Goal: Transaction & Acquisition: Purchase product/service

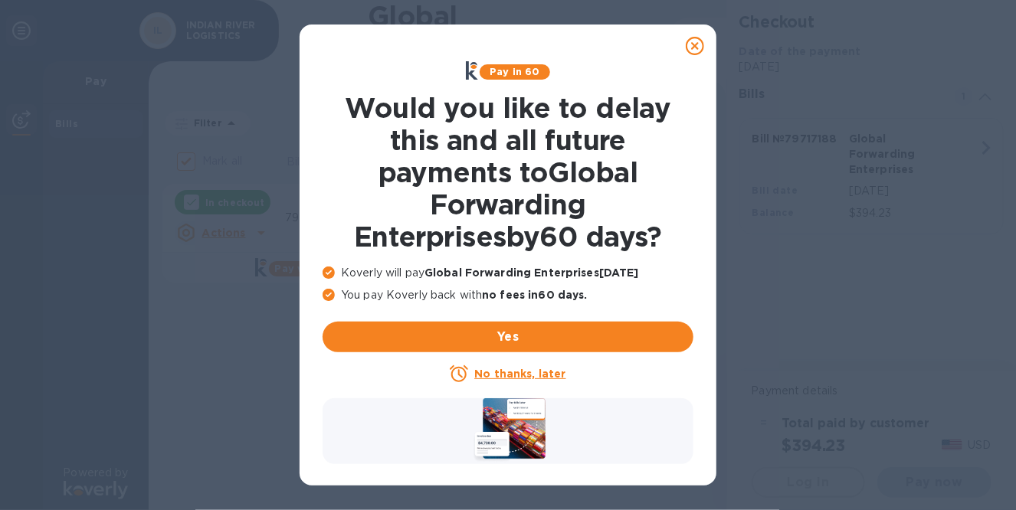
checkbox input "false"
click at [541, 374] on u "No thanks, later" at bounding box center [519, 374] width 91 height 12
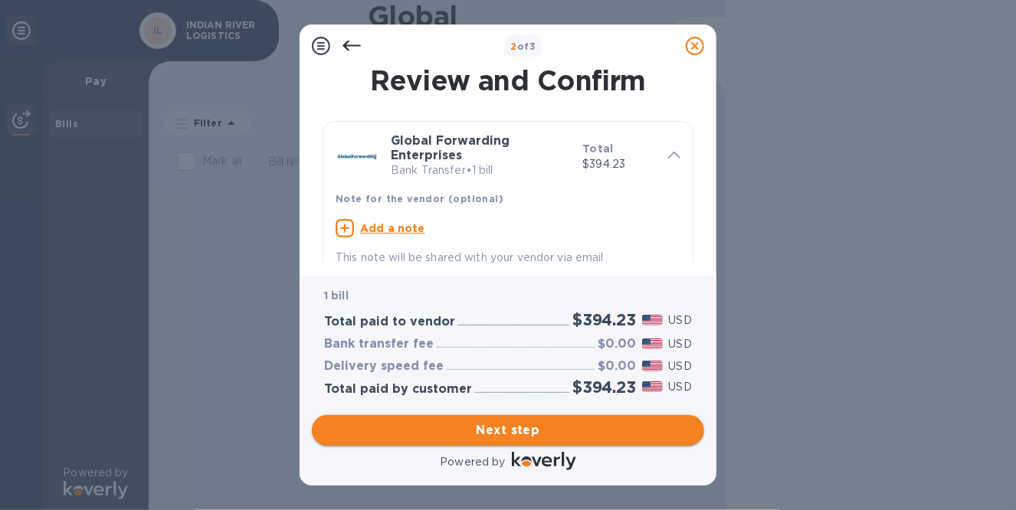
click at [505, 430] on span "Next step" at bounding box center [508, 430] width 368 height 18
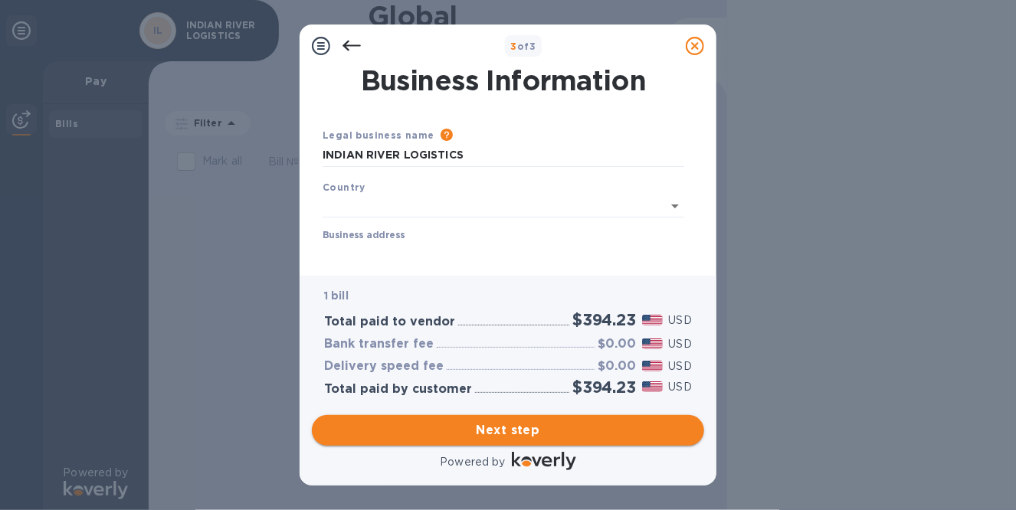
type input "[GEOGRAPHIC_DATA]"
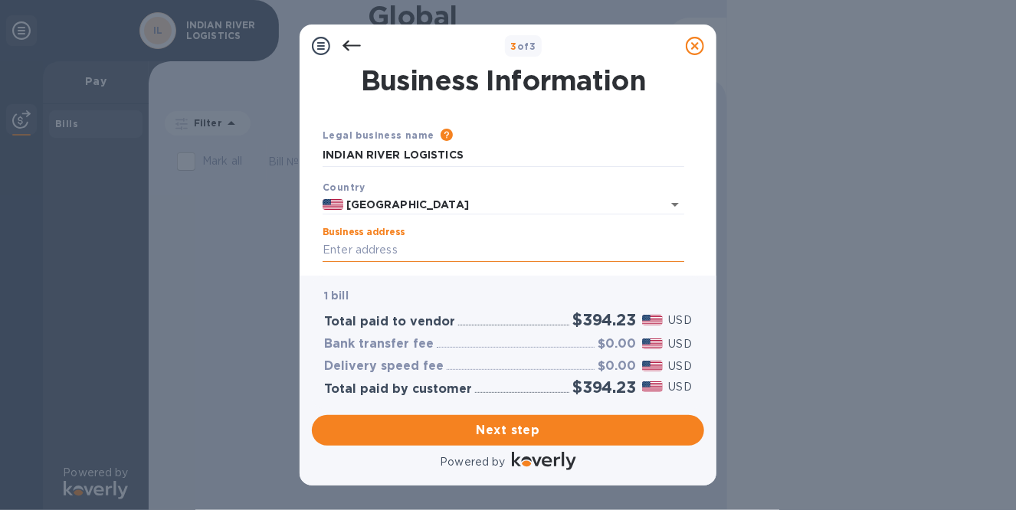
click at [406, 250] on input "Business address" at bounding box center [502, 250] width 361 height 23
type input "[STREET_ADDRESS]"
type input "SATELLITE BEACH"
type input "FL"
type input "32937"
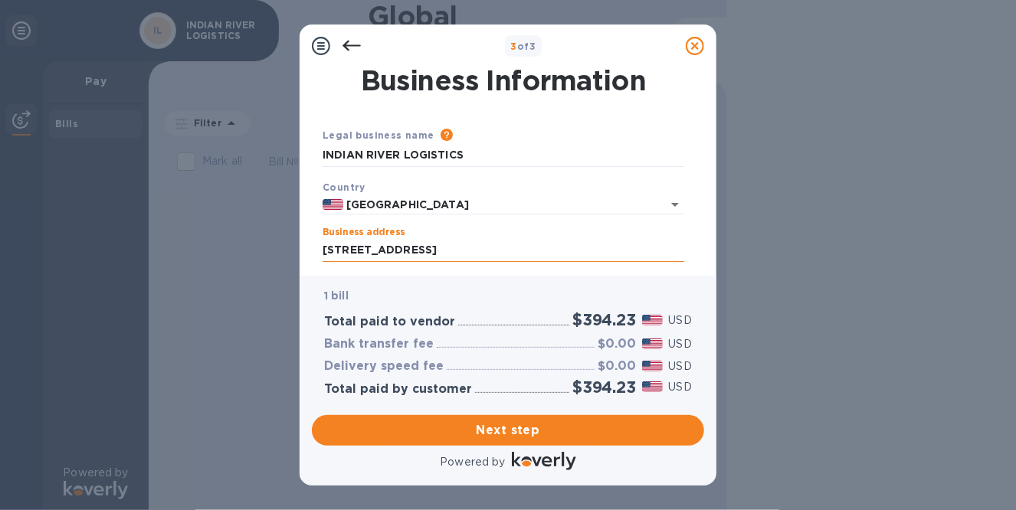
click at [438, 247] on input "[STREET_ADDRESS]" at bounding box center [502, 250] width 361 height 23
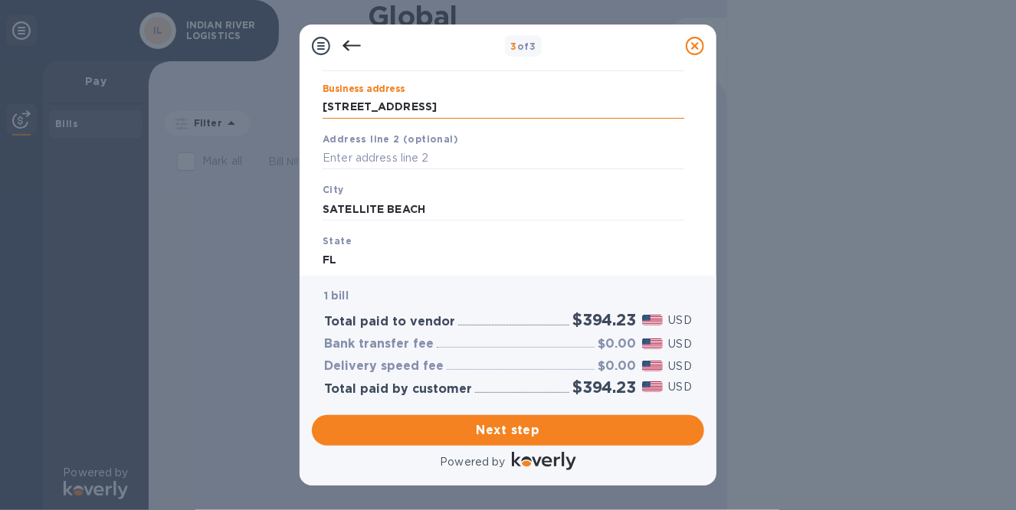
scroll to position [153, 0]
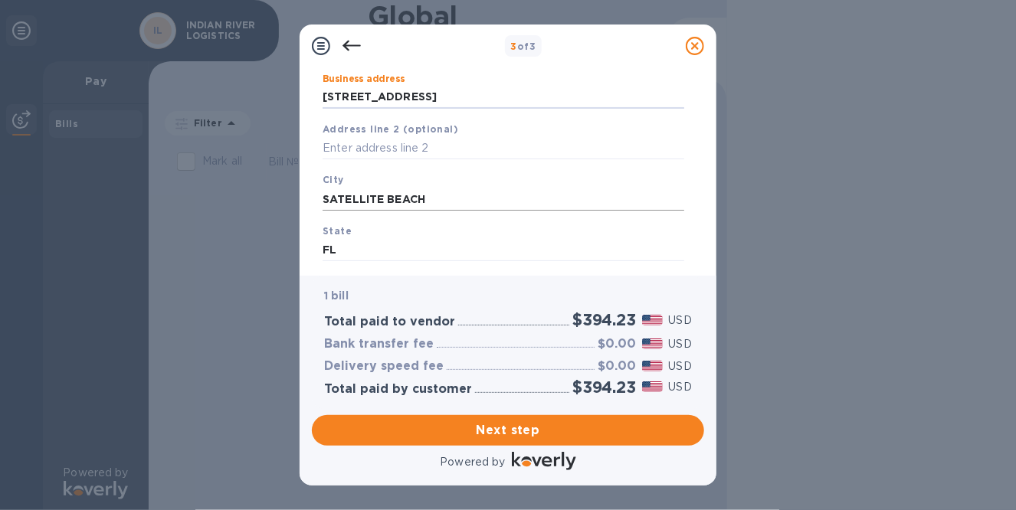
click at [459, 198] on input "SATELLITE BEACH" at bounding box center [502, 199] width 361 height 23
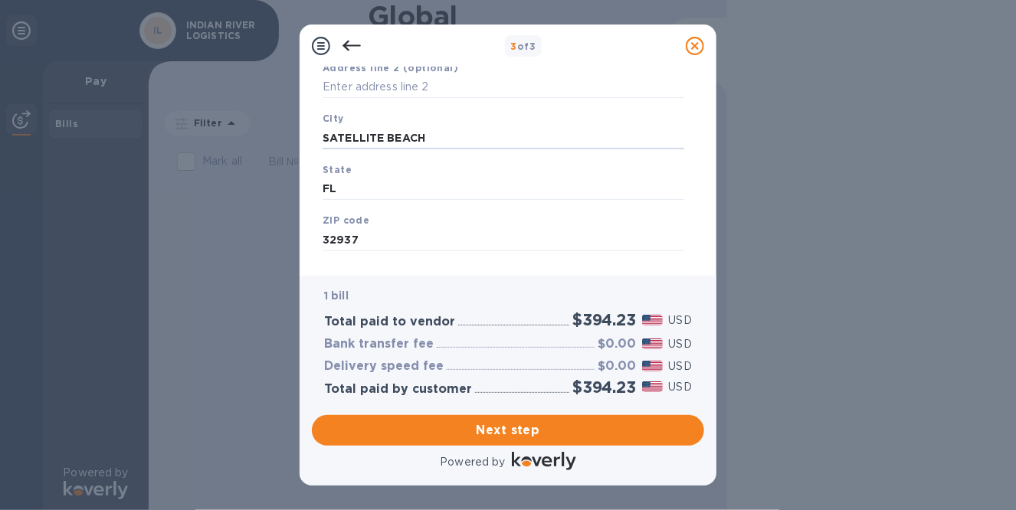
scroll to position [240, 0]
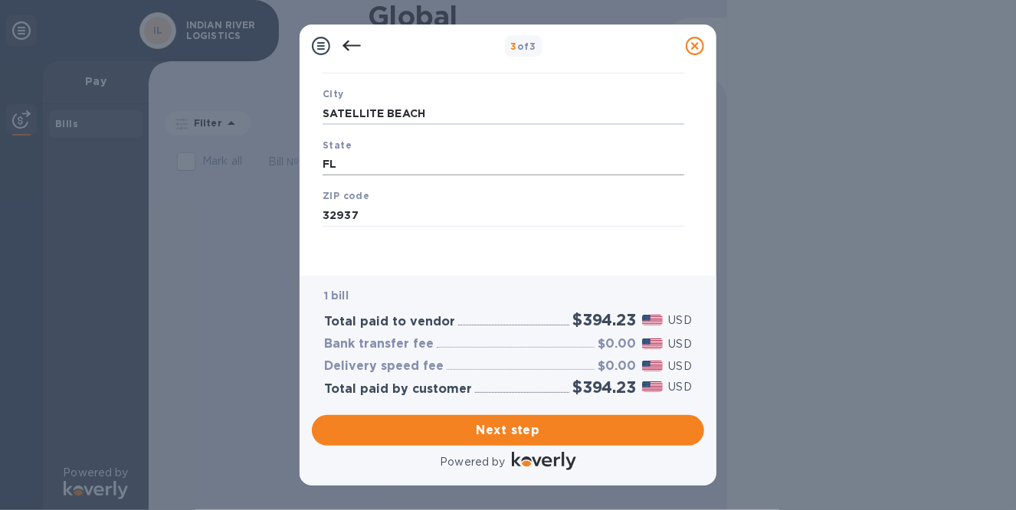
click at [405, 166] on input "FL" at bounding box center [502, 164] width 361 height 23
click at [408, 215] on input "32937" at bounding box center [502, 215] width 361 height 23
click at [515, 427] on span "Next step" at bounding box center [508, 430] width 368 height 18
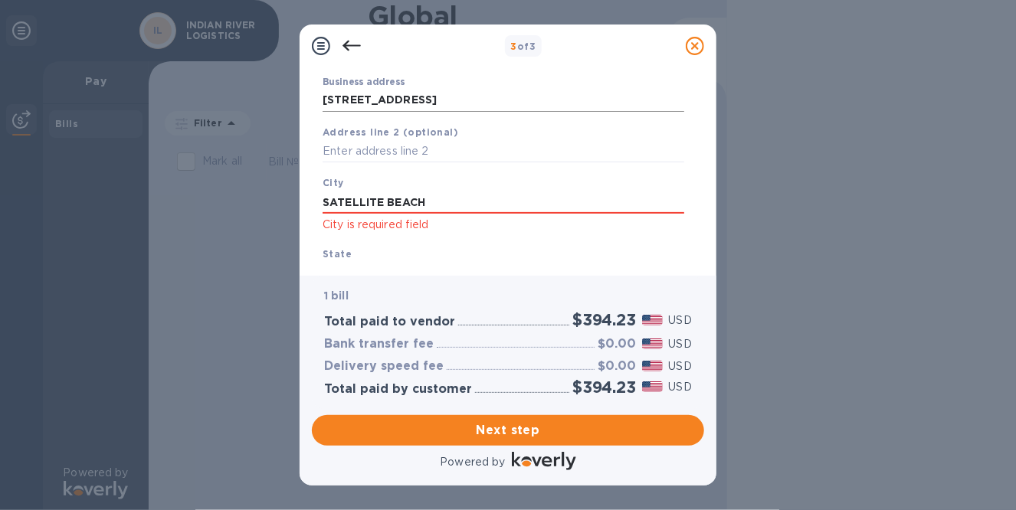
scroll to position [153, 0]
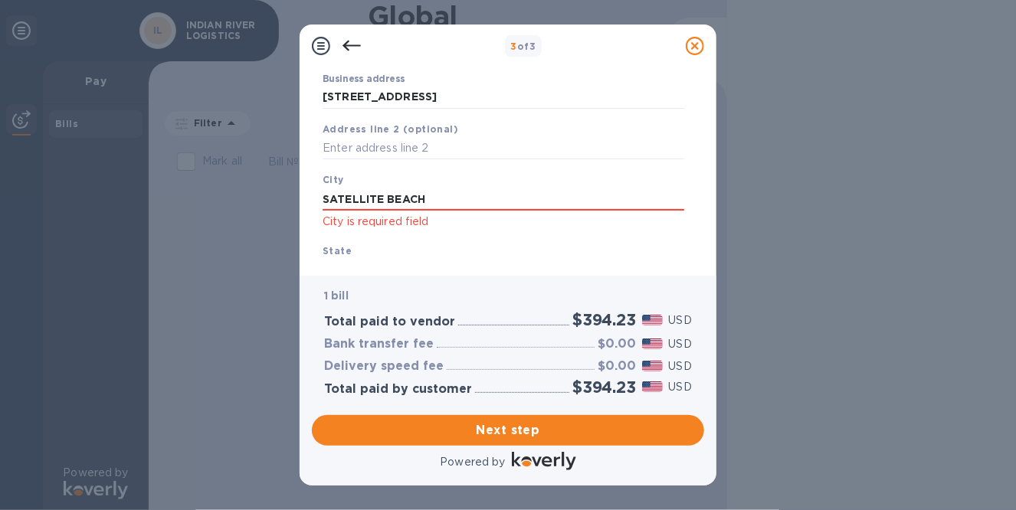
drag, startPoint x: 438, startPoint y: 201, endPoint x: 249, endPoint y: 204, distance: 189.2
click at [249, 204] on div "3 of 3 Business Information Legal business name Please provide the legal name t…" at bounding box center [508, 255] width 1016 height 510
type input "SATELLITE BEACH"
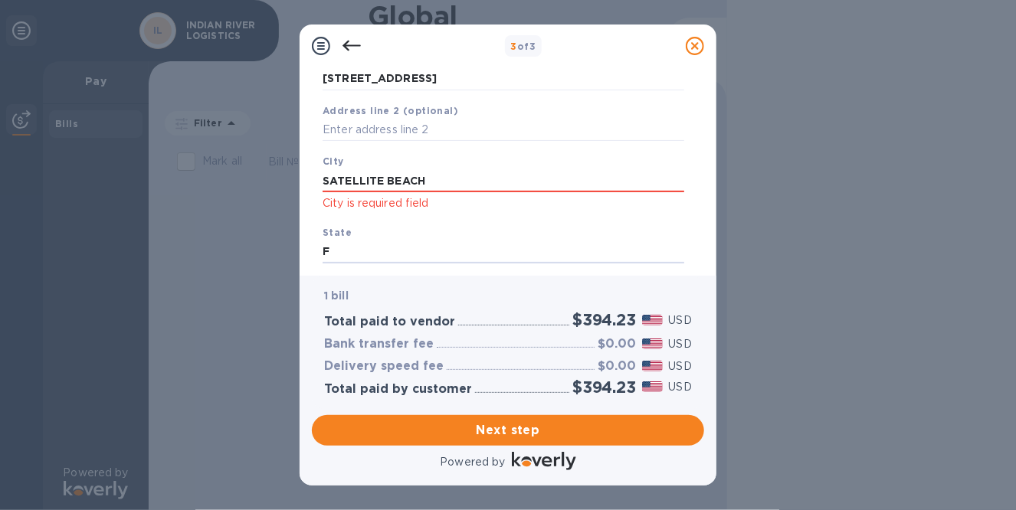
type input "FL"
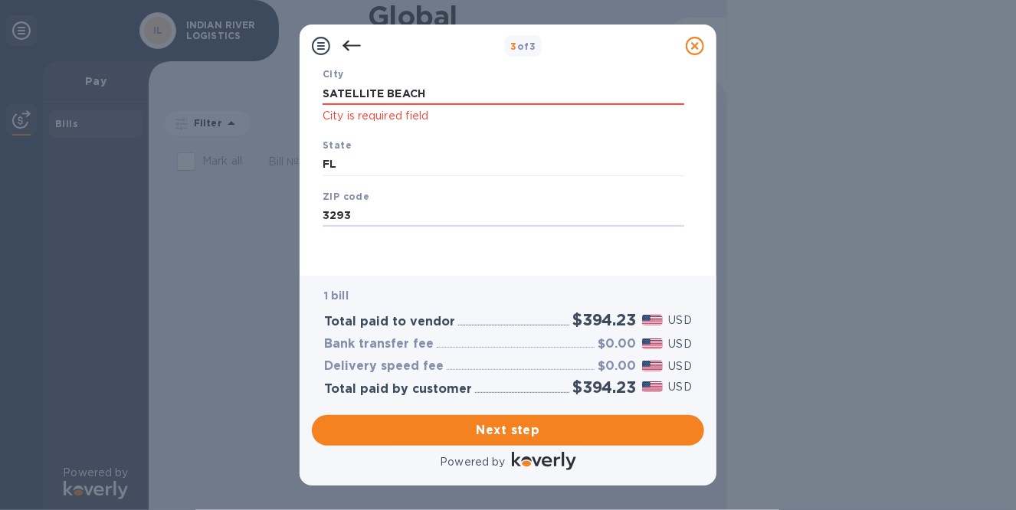
type input "32937"
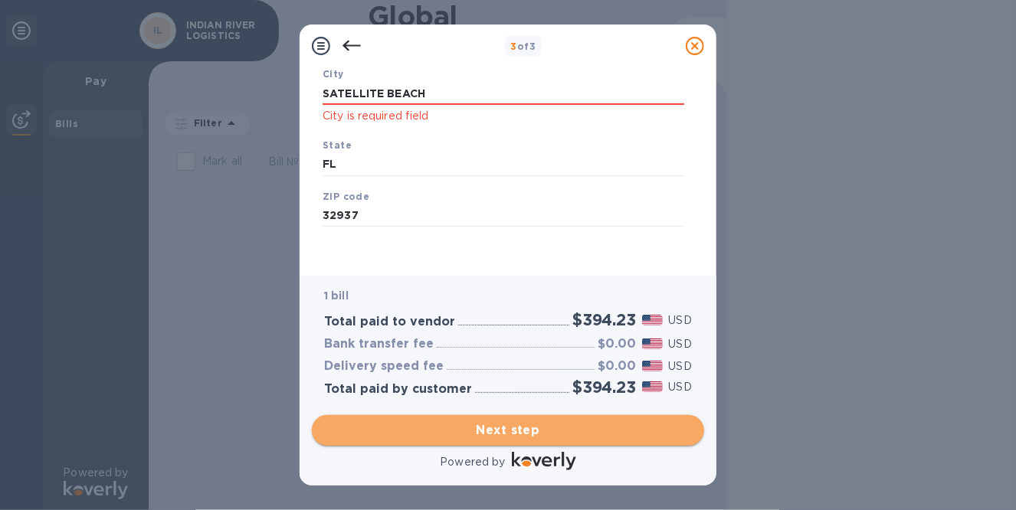
click at [532, 436] on span "Next step" at bounding box center [508, 430] width 368 height 18
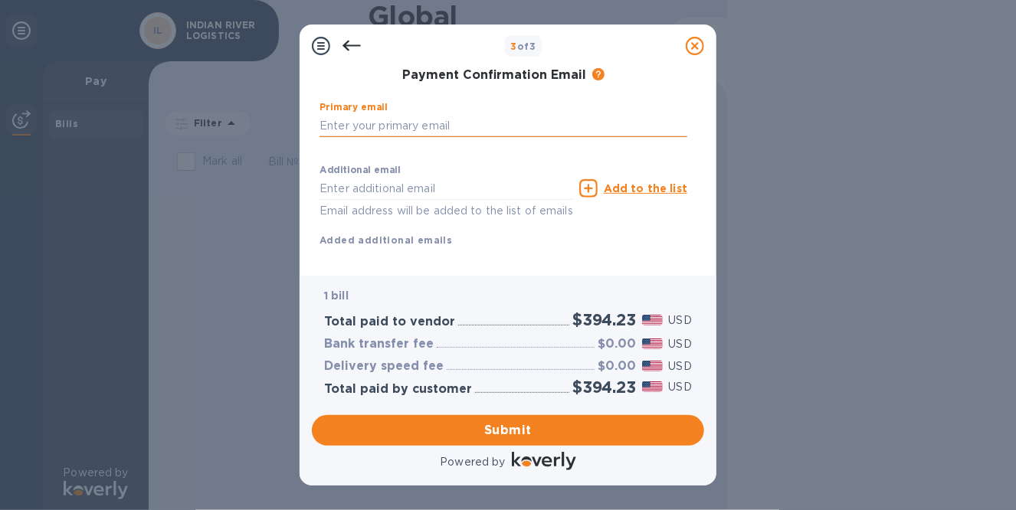
click at [438, 134] on input "text" at bounding box center [503, 125] width 368 height 23
drag, startPoint x: 456, startPoint y: 125, endPoint x: 407, endPoint y: 132, distance: 48.9
click at [407, 132] on input "invoice@irlsales2407" at bounding box center [503, 125] width 368 height 23
click at [462, 128] on input "[EMAIL_ADDRESS][DOMAIN_NAME]" at bounding box center [503, 125] width 368 height 23
type input "[EMAIL_ADDRESS][DOMAIN_NAME]"
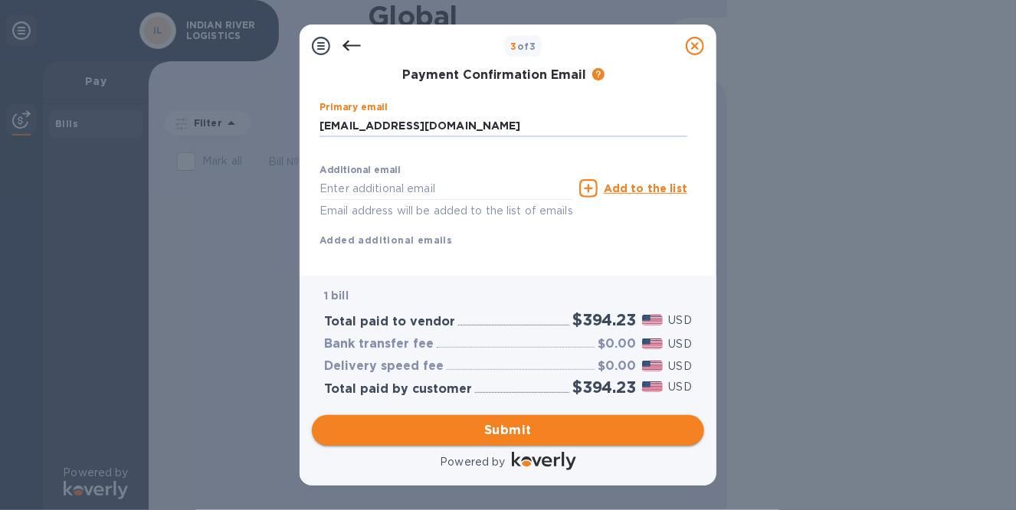
scroll to position [304, 0]
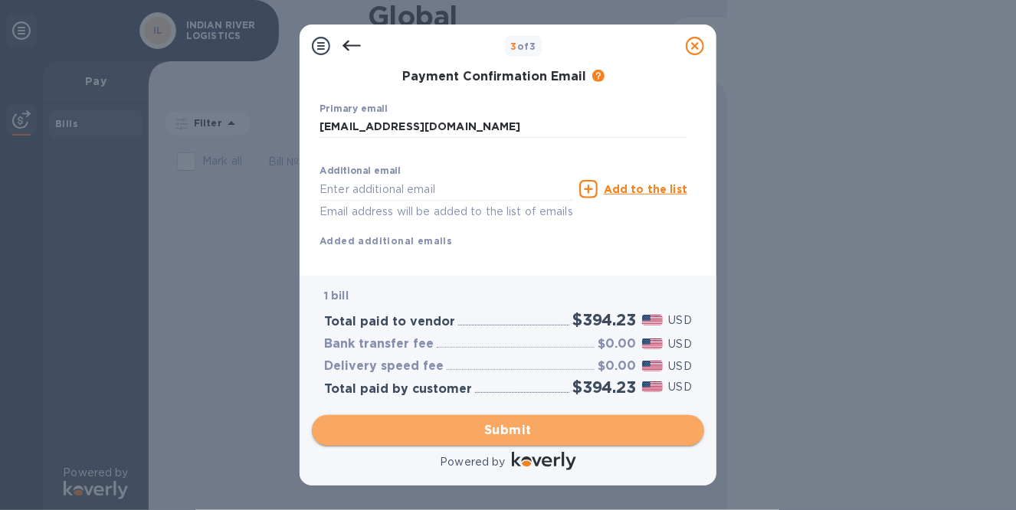
click at [506, 433] on span "Submit" at bounding box center [508, 430] width 368 height 18
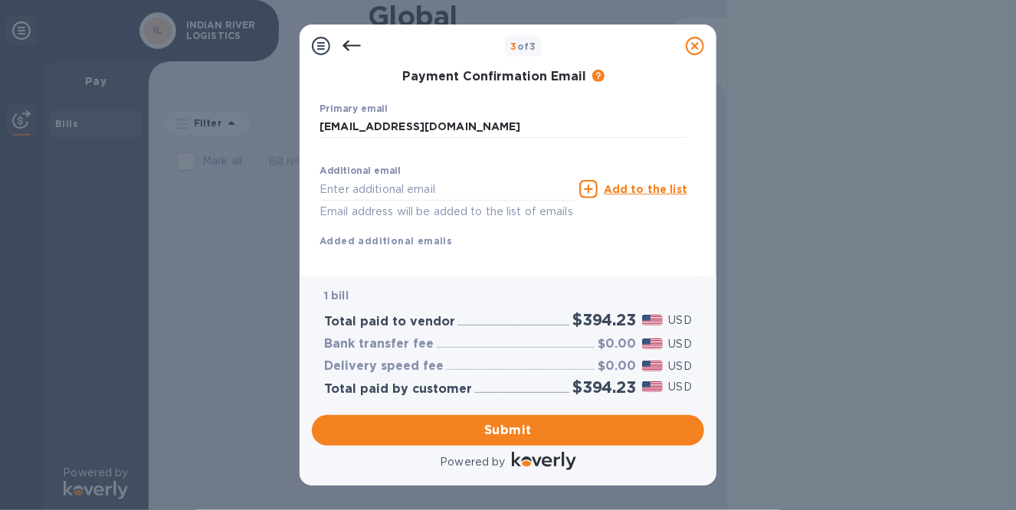
scroll to position [0, 0]
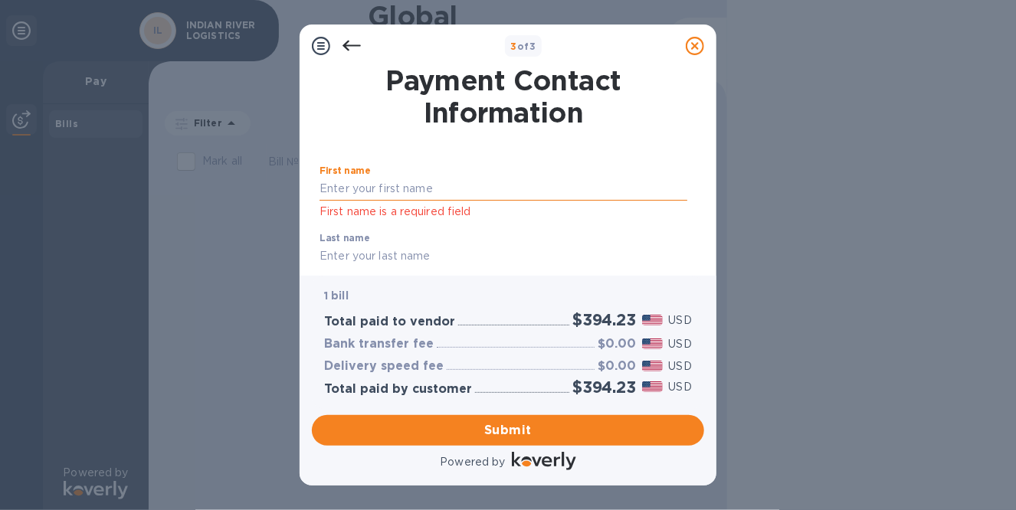
click at [450, 193] on input "text" at bounding box center [503, 189] width 368 height 23
type input "m"
type input "[PERSON_NAME]"
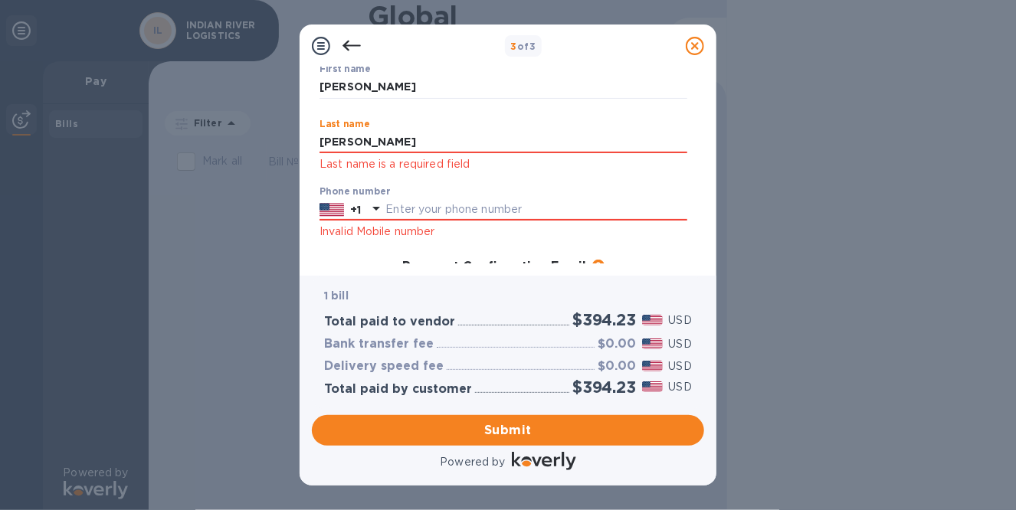
scroll to position [153, 0]
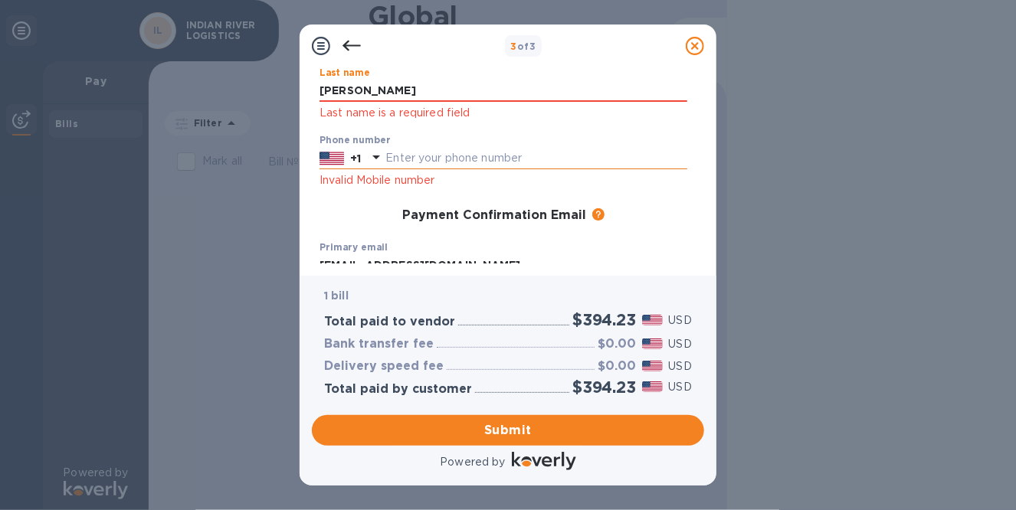
type input "[PERSON_NAME]"
click at [431, 163] on div "Phone number +1 Invalid Mobile number" at bounding box center [503, 162] width 368 height 55
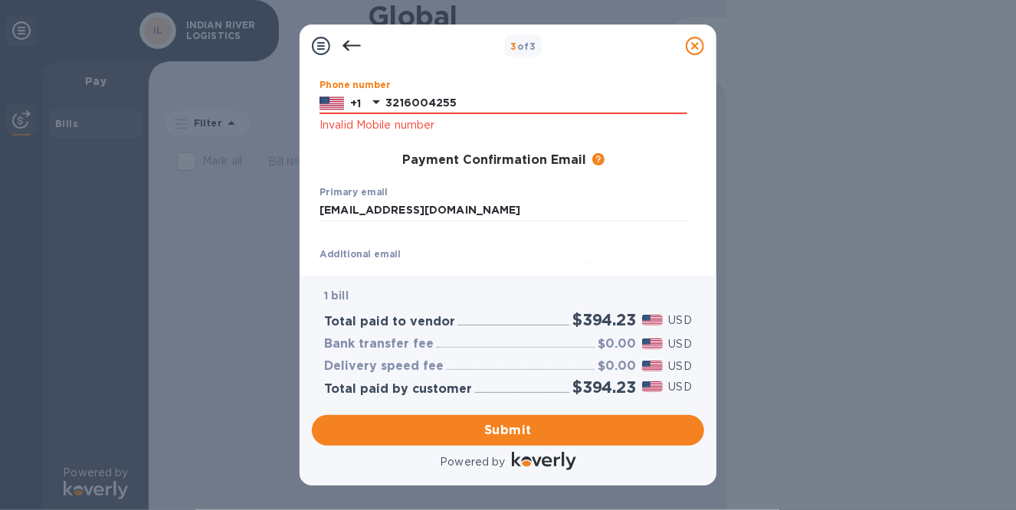
scroll to position [230, 0]
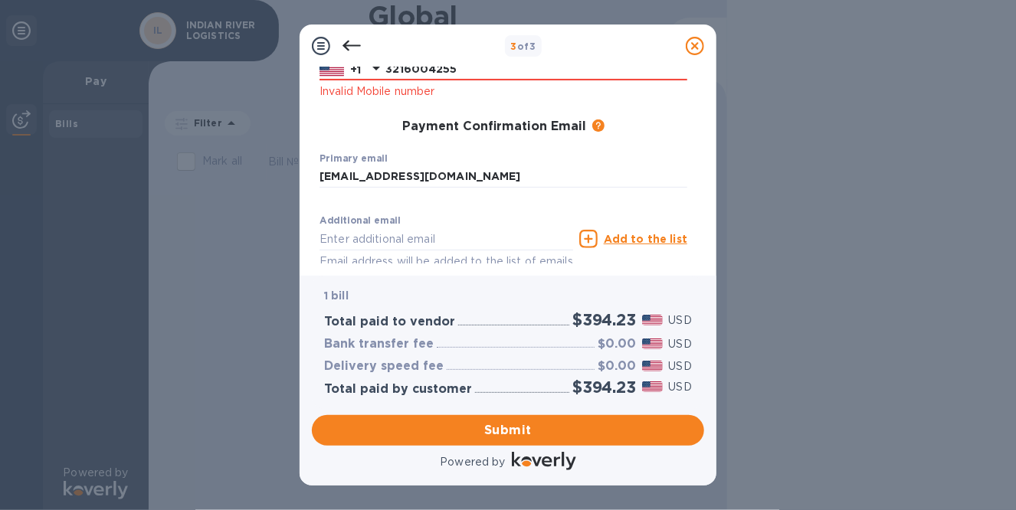
type input "3216004255"
click at [355, 115] on div "Payment Confirmation Email The added email addresses will be used to send the p…" at bounding box center [503, 127] width 380 height 28
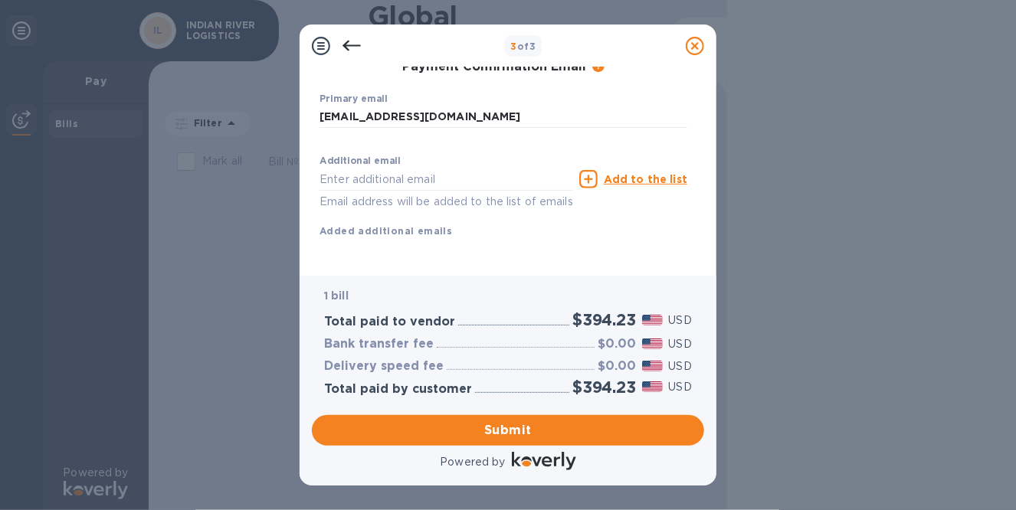
scroll to position [307, 0]
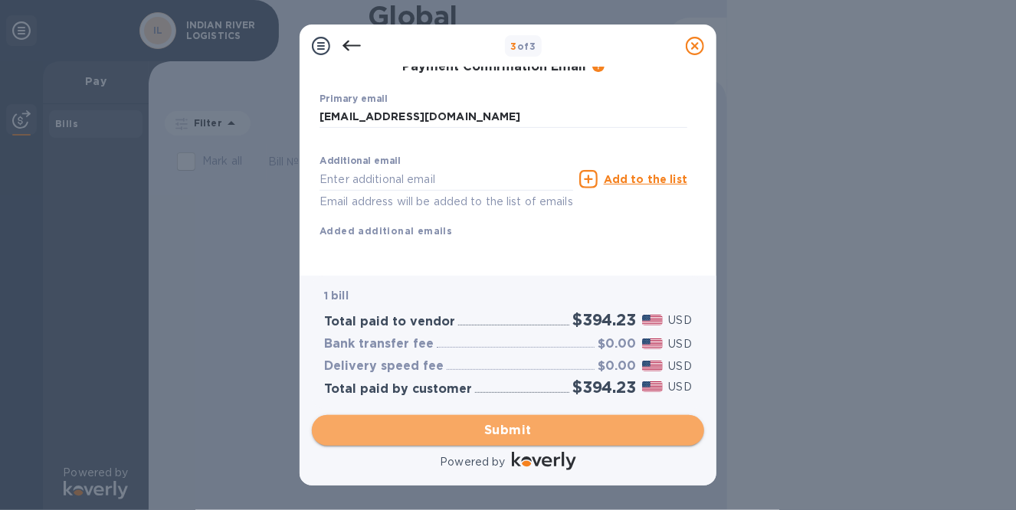
click at [513, 431] on span "Submit" at bounding box center [508, 430] width 368 height 18
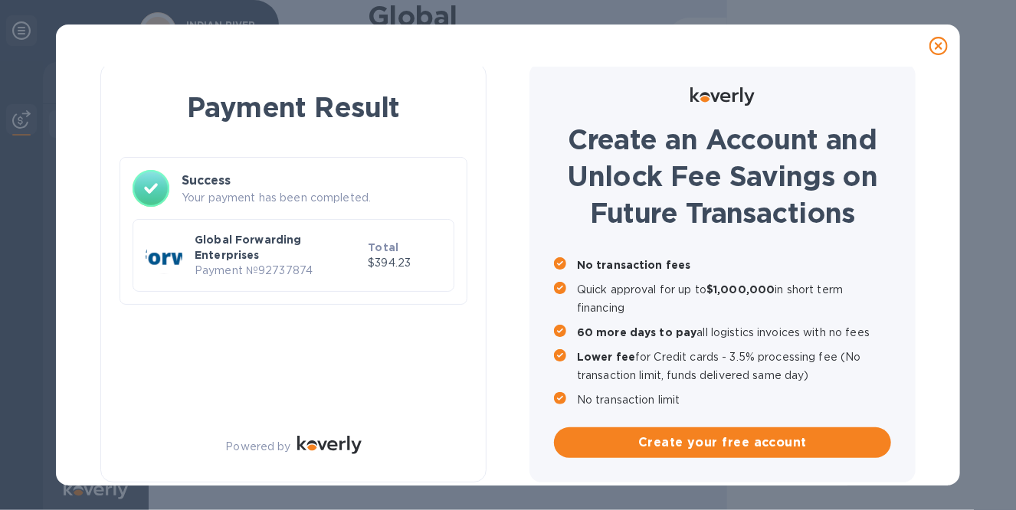
scroll to position [7, 0]
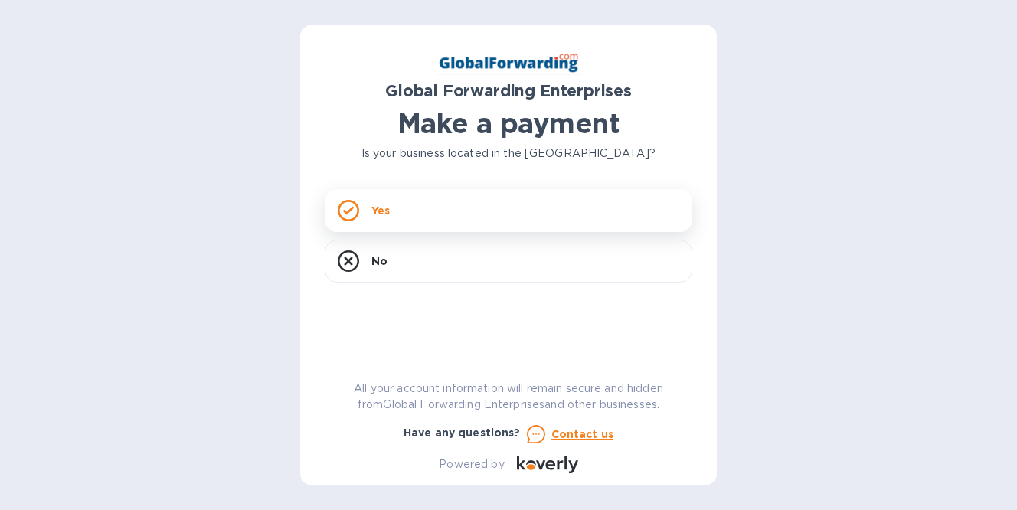
click at [418, 206] on div "Yes" at bounding box center [509, 210] width 368 height 43
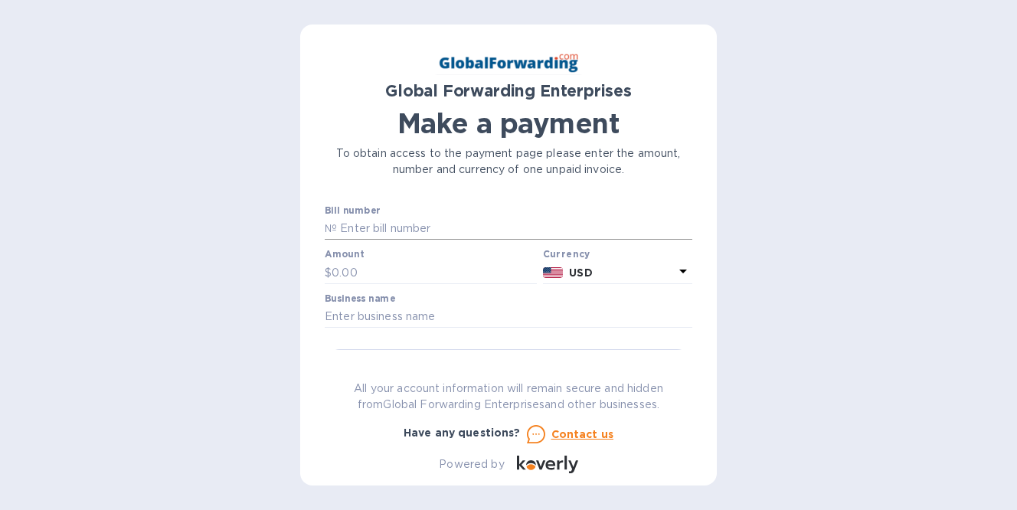
click at [399, 234] on input "text" at bounding box center [514, 228] width 355 height 23
paste input "79710719"
type input "79710719"
click at [380, 273] on input "text" at bounding box center [434, 272] width 205 height 23
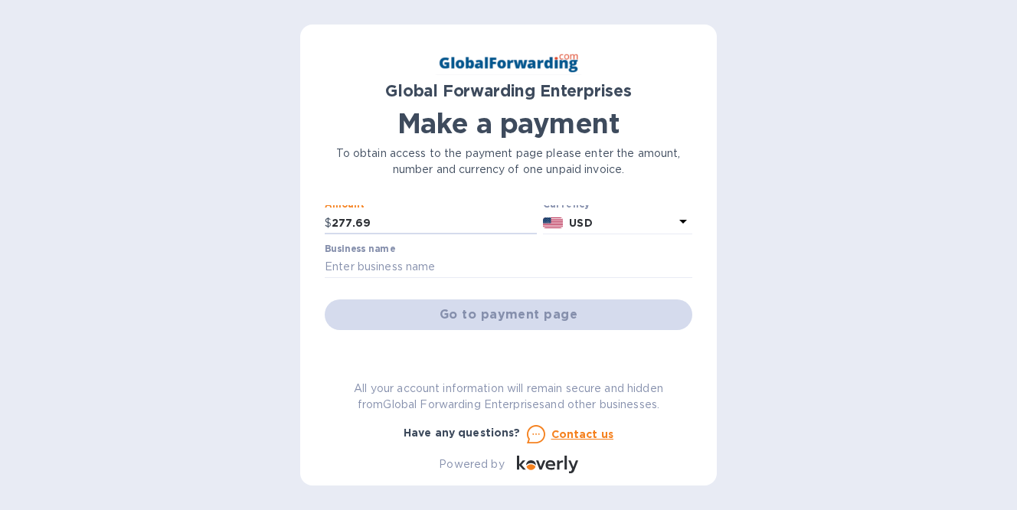
scroll to position [77, 0]
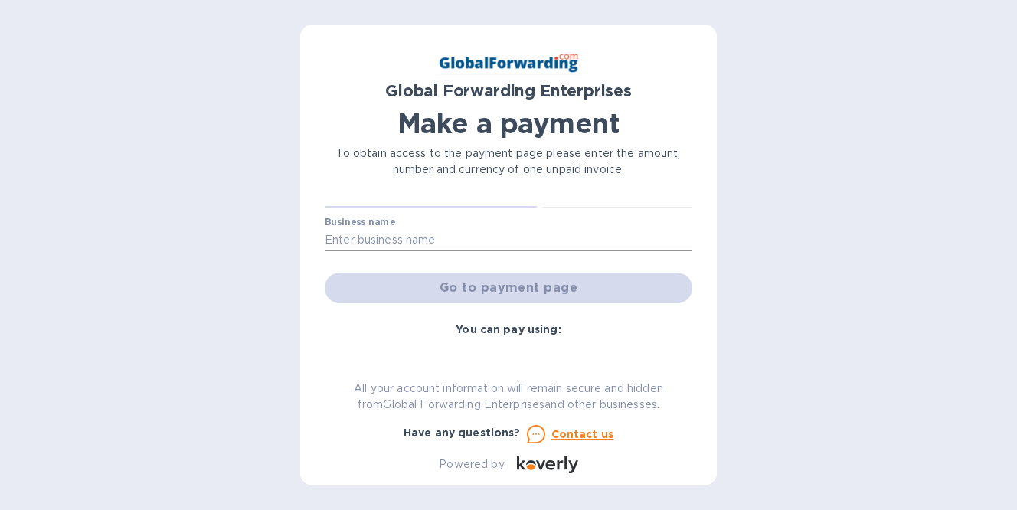
type input "277.69"
click at [416, 240] on input "text" at bounding box center [509, 240] width 368 height 23
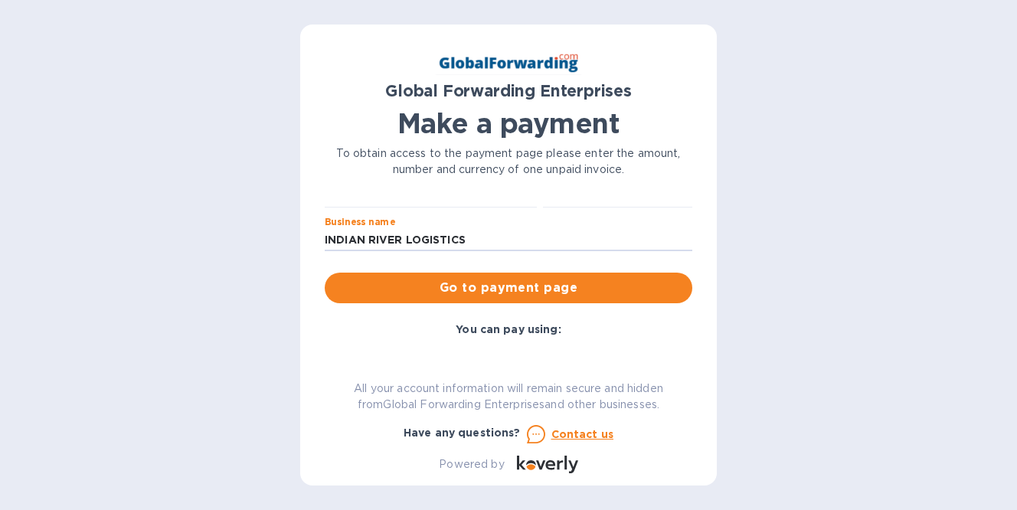
type input "INDIAN RIVER LOGISTICS"
click at [515, 210] on div at bounding box center [431, 209] width 212 height 3
click at [528, 289] on span "Go to payment page" at bounding box center [508, 288] width 343 height 18
